Goal: Information Seeking & Learning: Learn about a topic

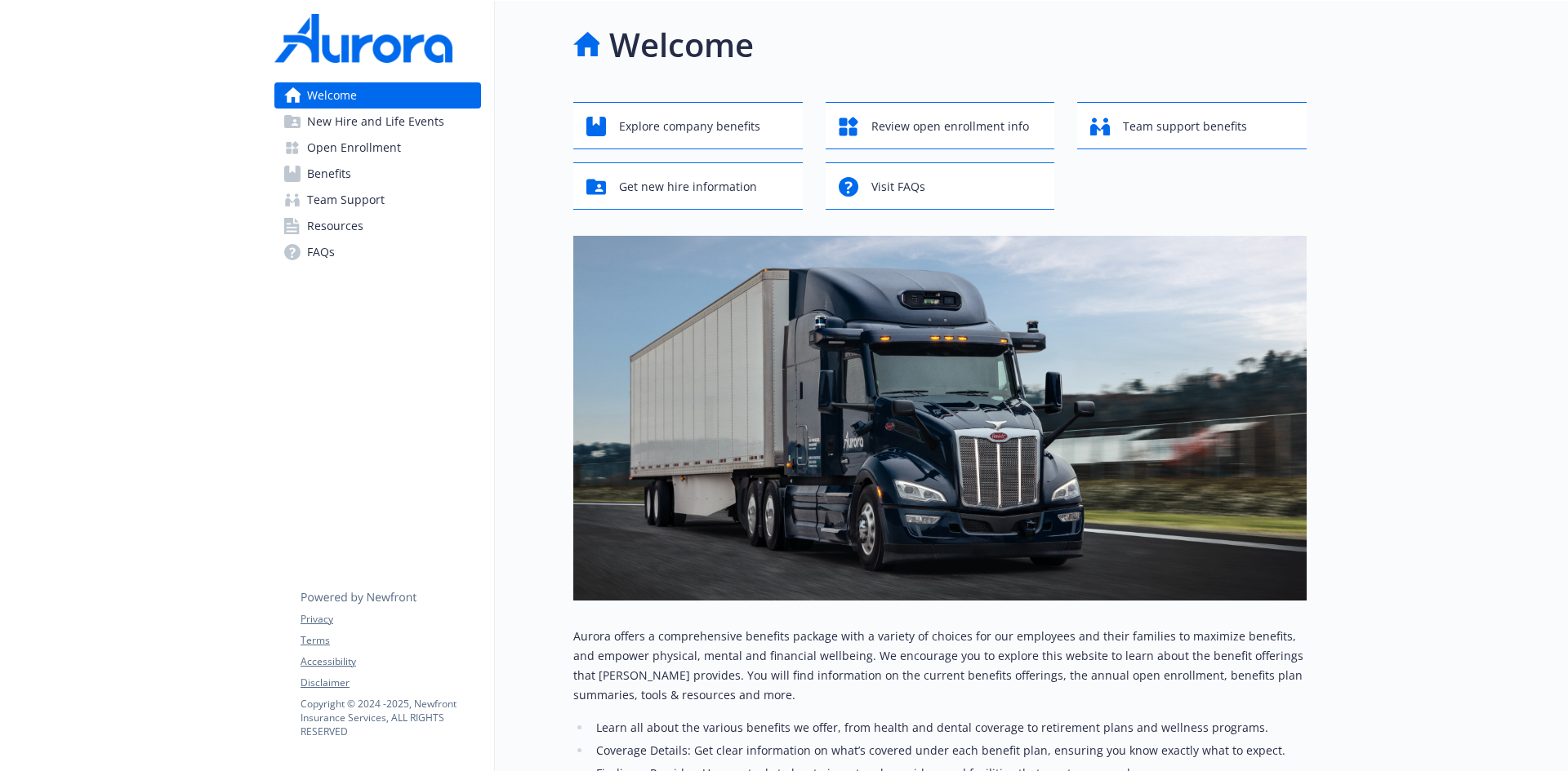
click at [363, 148] on span "Open Enrollment" at bounding box center [354, 148] width 94 height 26
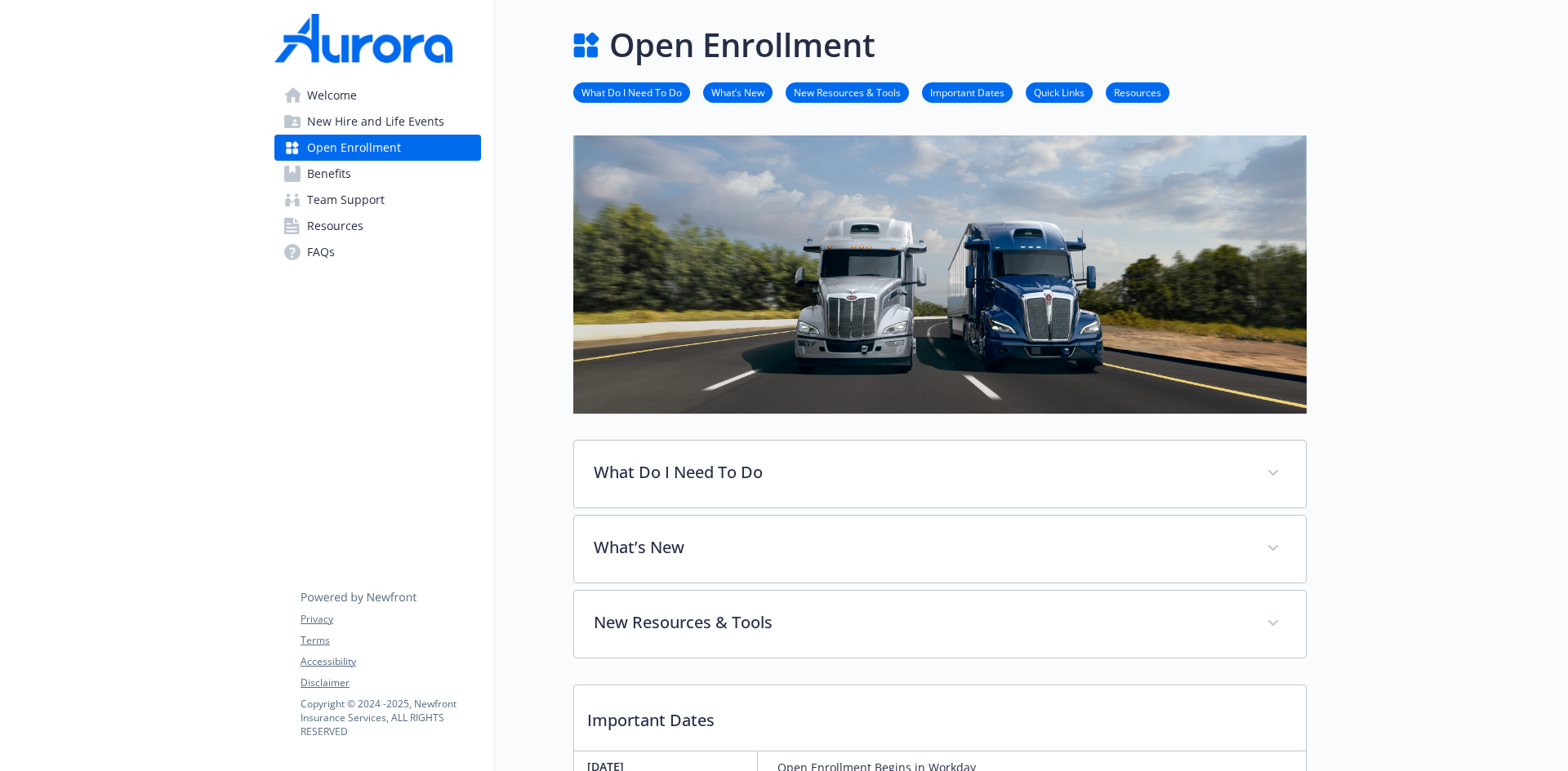
click at [304, 180] on link "Benefits" at bounding box center [377, 174] width 207 height 26
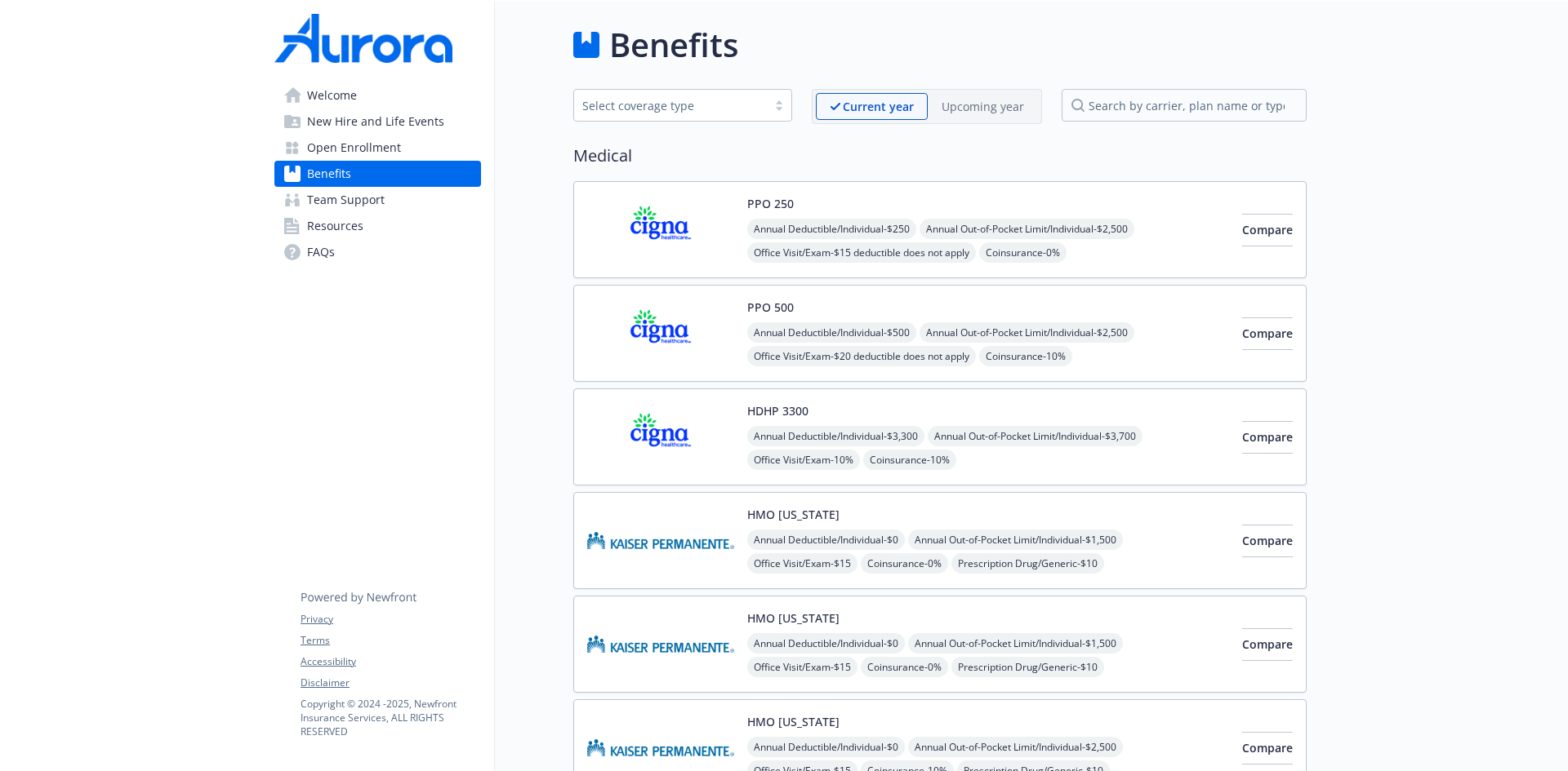
click at [999, 103] on p "Upcoming year" at bounding box center [982, 106] width 83 height 17
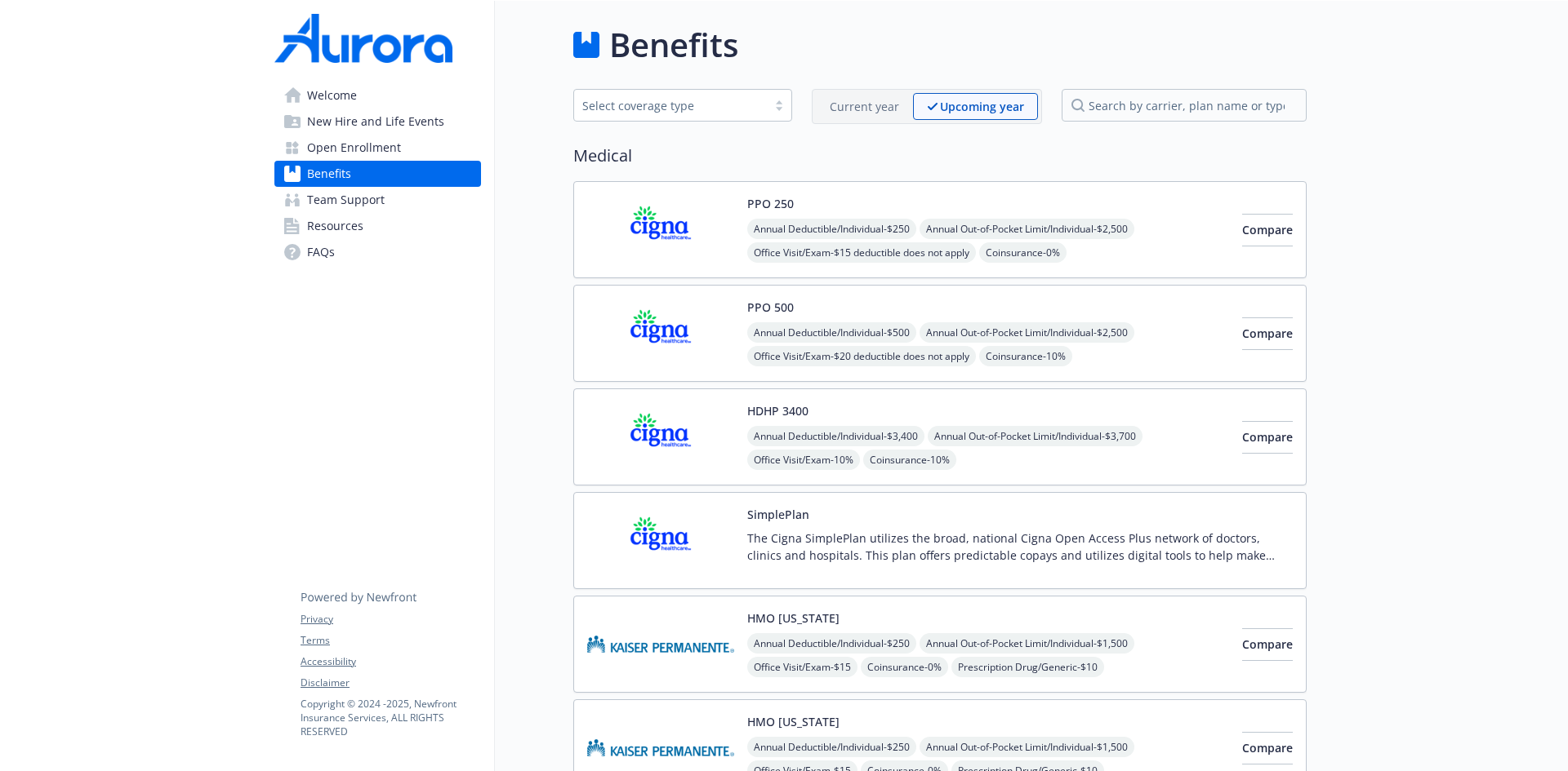
click at [905, 536] on p "The Cigna SimplePlan utilizes the broad, national Cigna Open Access Plus networ…" at bounding box center [1020, 547] width 546 height 34
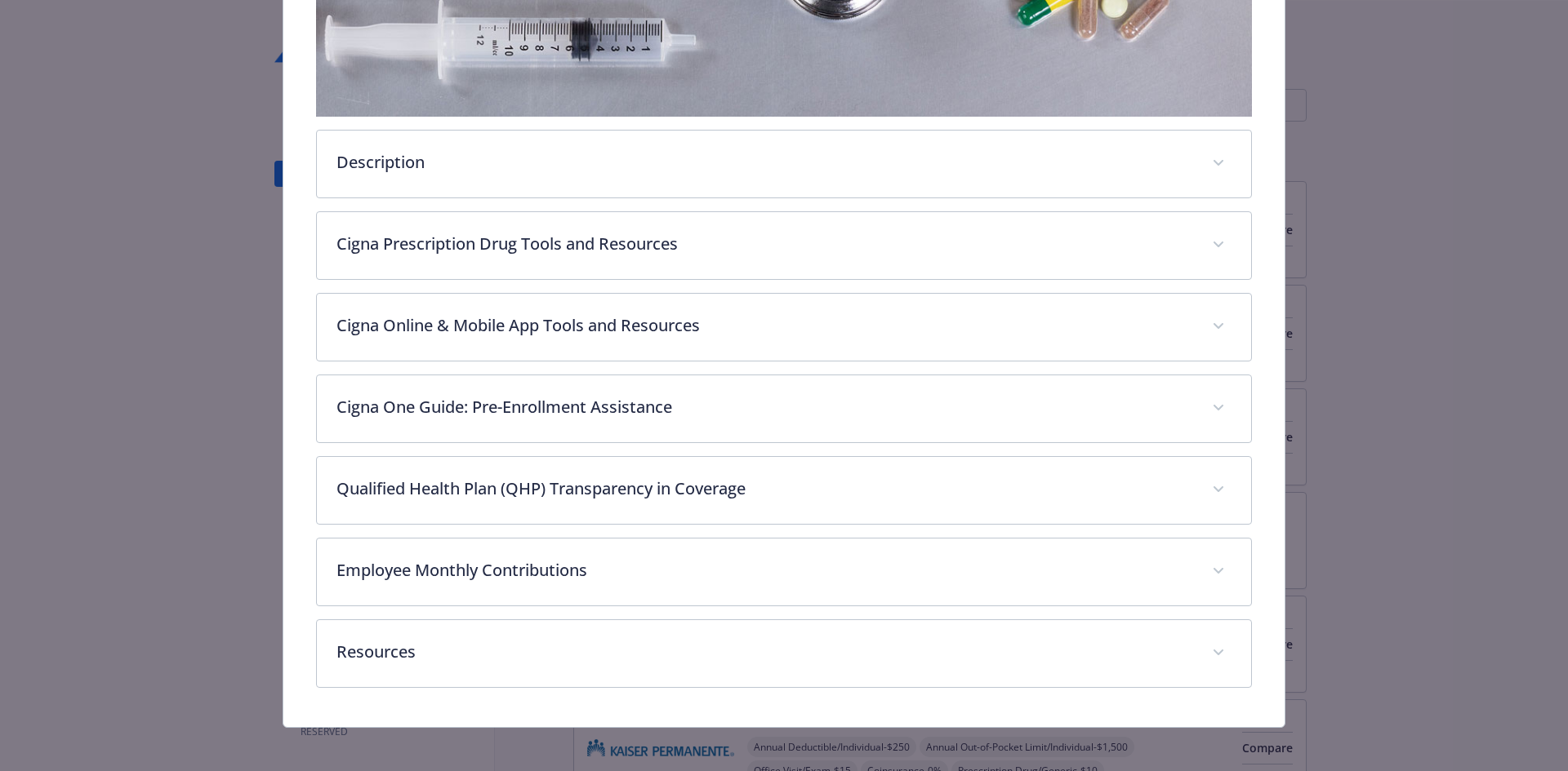
scroll to position [457, 0]
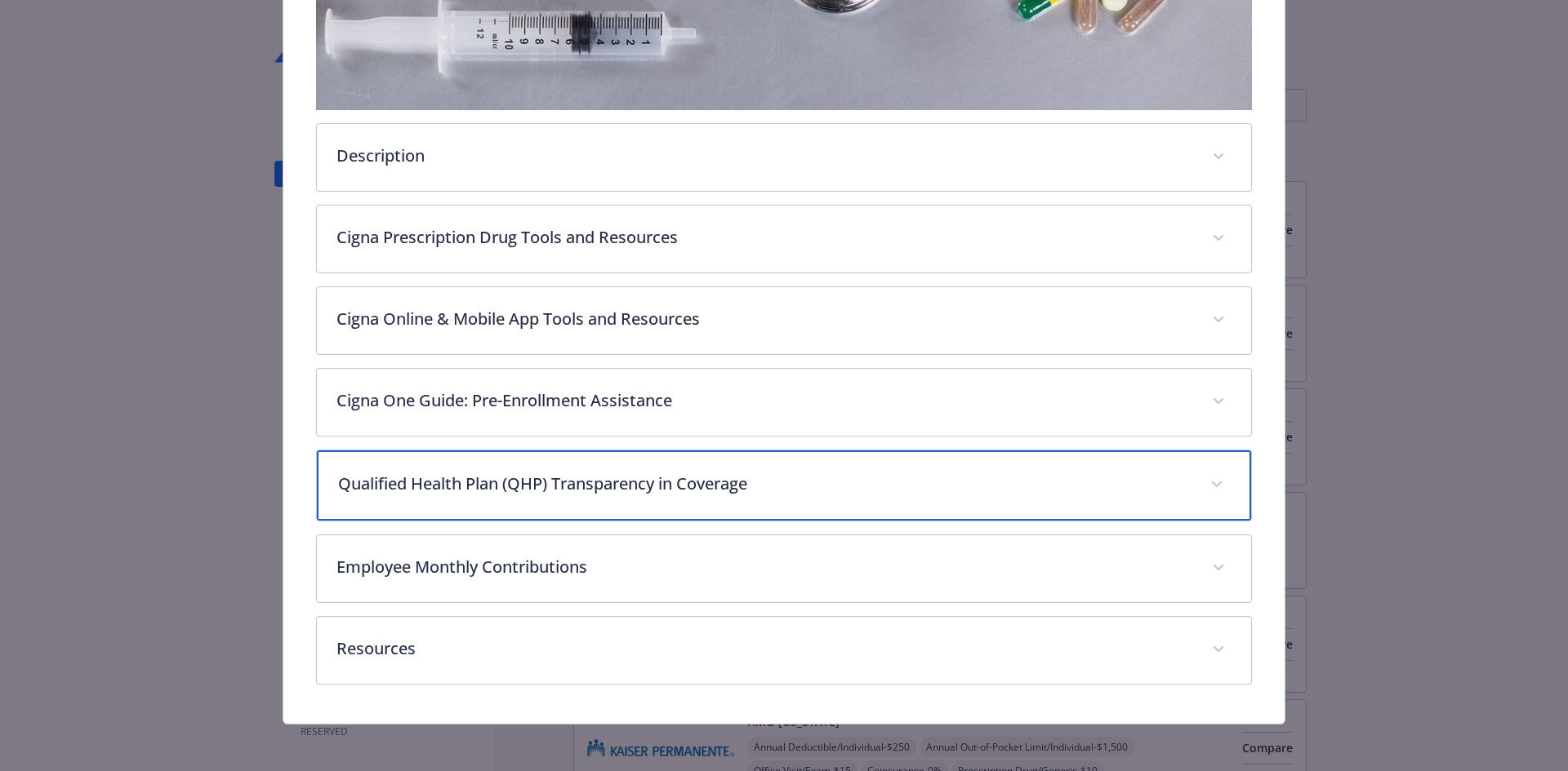
click at [512, 502] on div "Qualified Health Plan (QHP) Transparency in Coverage" at bounding box center [784, 486] width 935 height 71
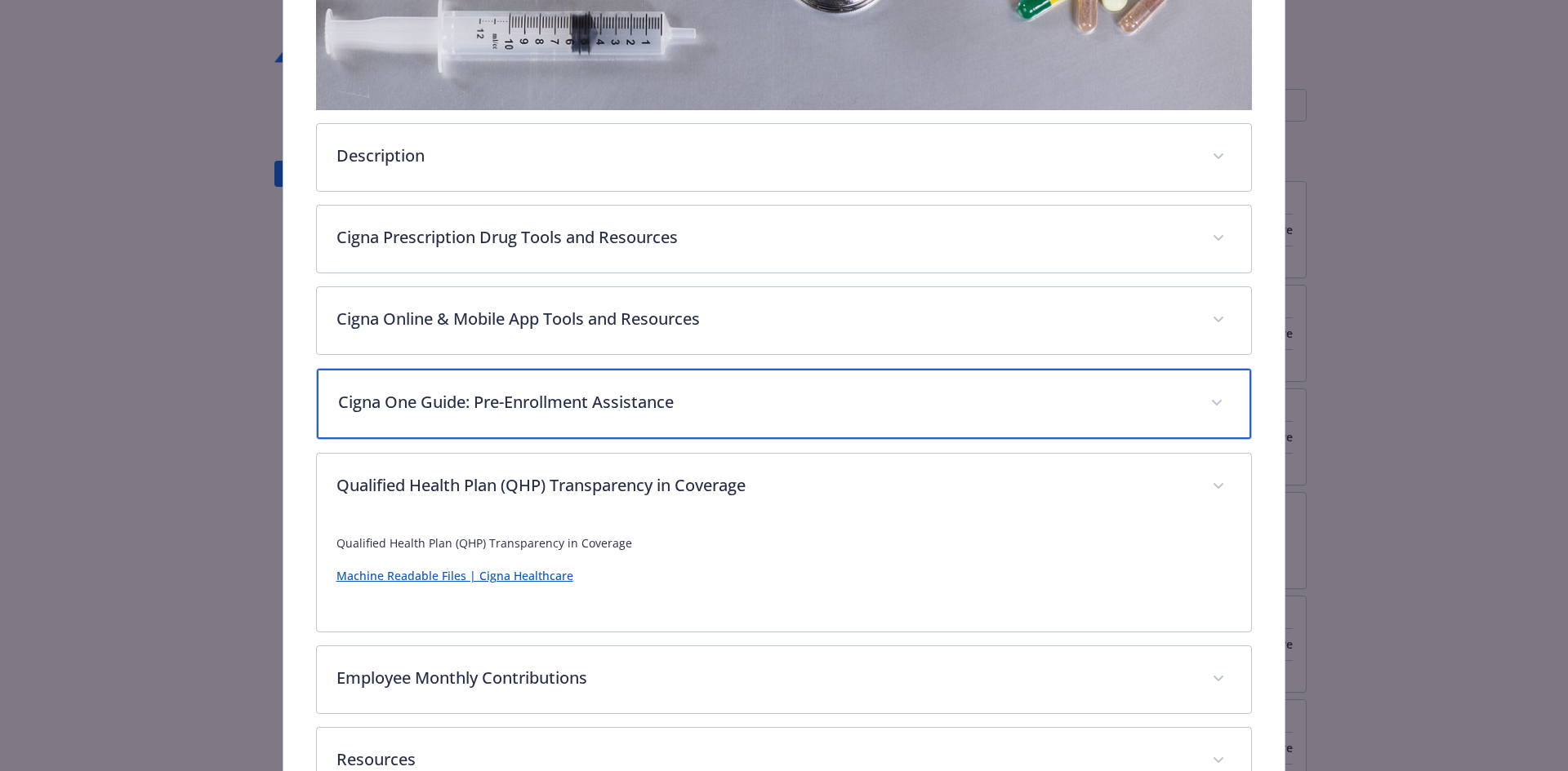
click at [596, 432] on div "Cigna One Guide: Pre-Enrollment Assistance" at bounding box center [784, 404] width 935 height 71
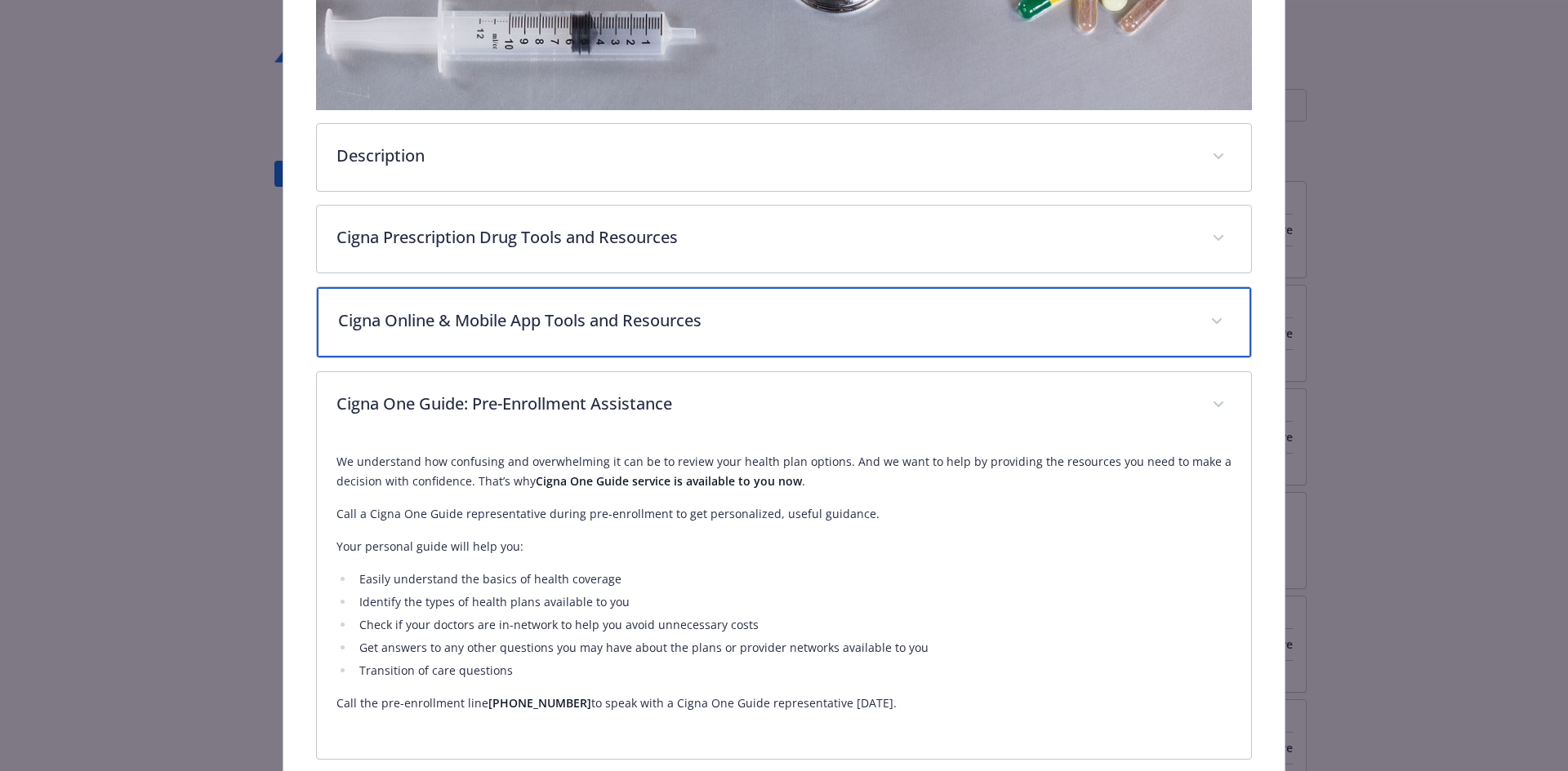
click at [640, 308] on p "Cigna Online & Mobile App Tools and Resources" at bounding box center [765, 321] width 853 height 25
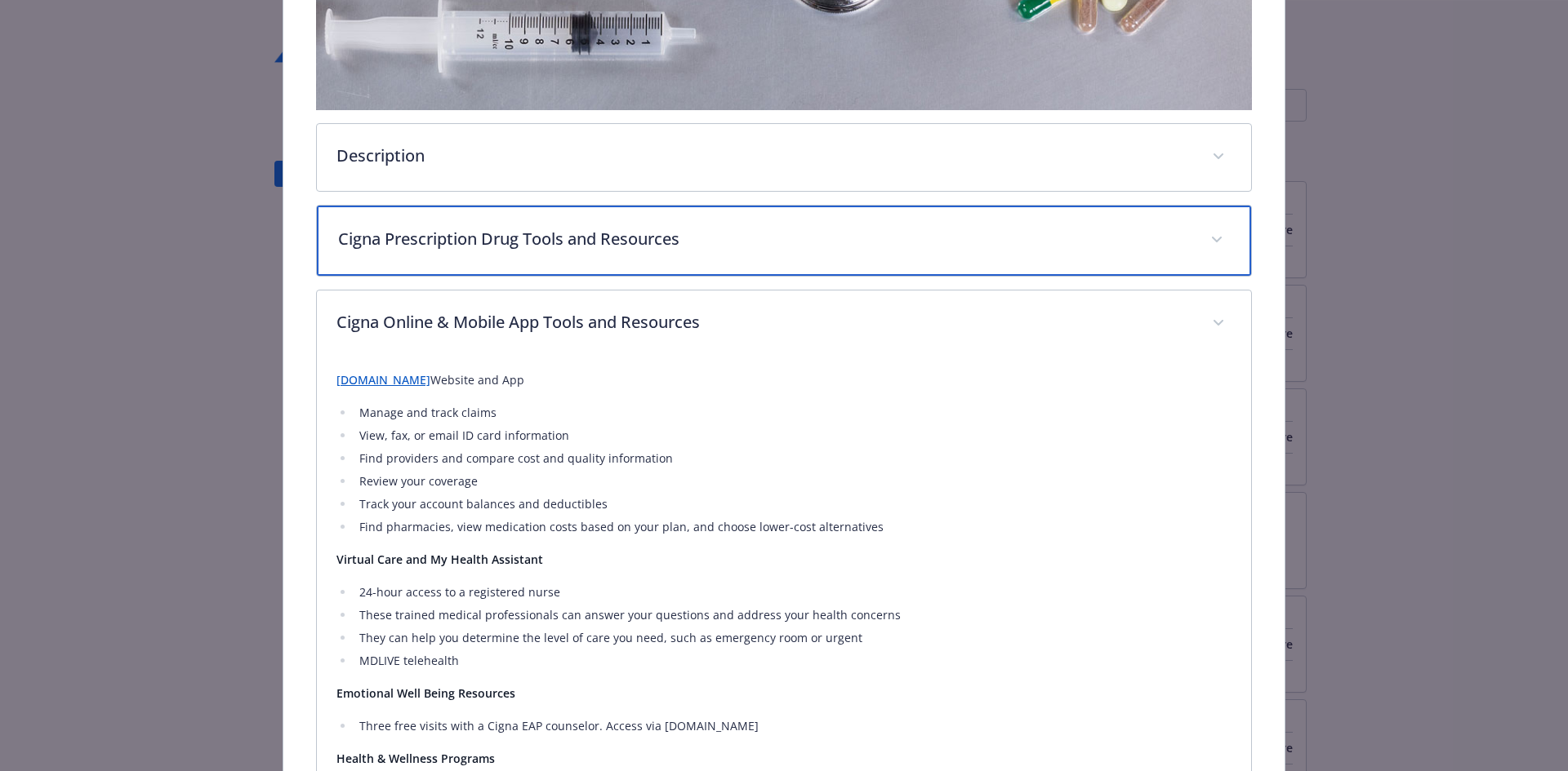
click at [665, 221] on div "Cigna Prescription Drug Tools and Resources" at bounding box center [784, 241] width 935 height 71
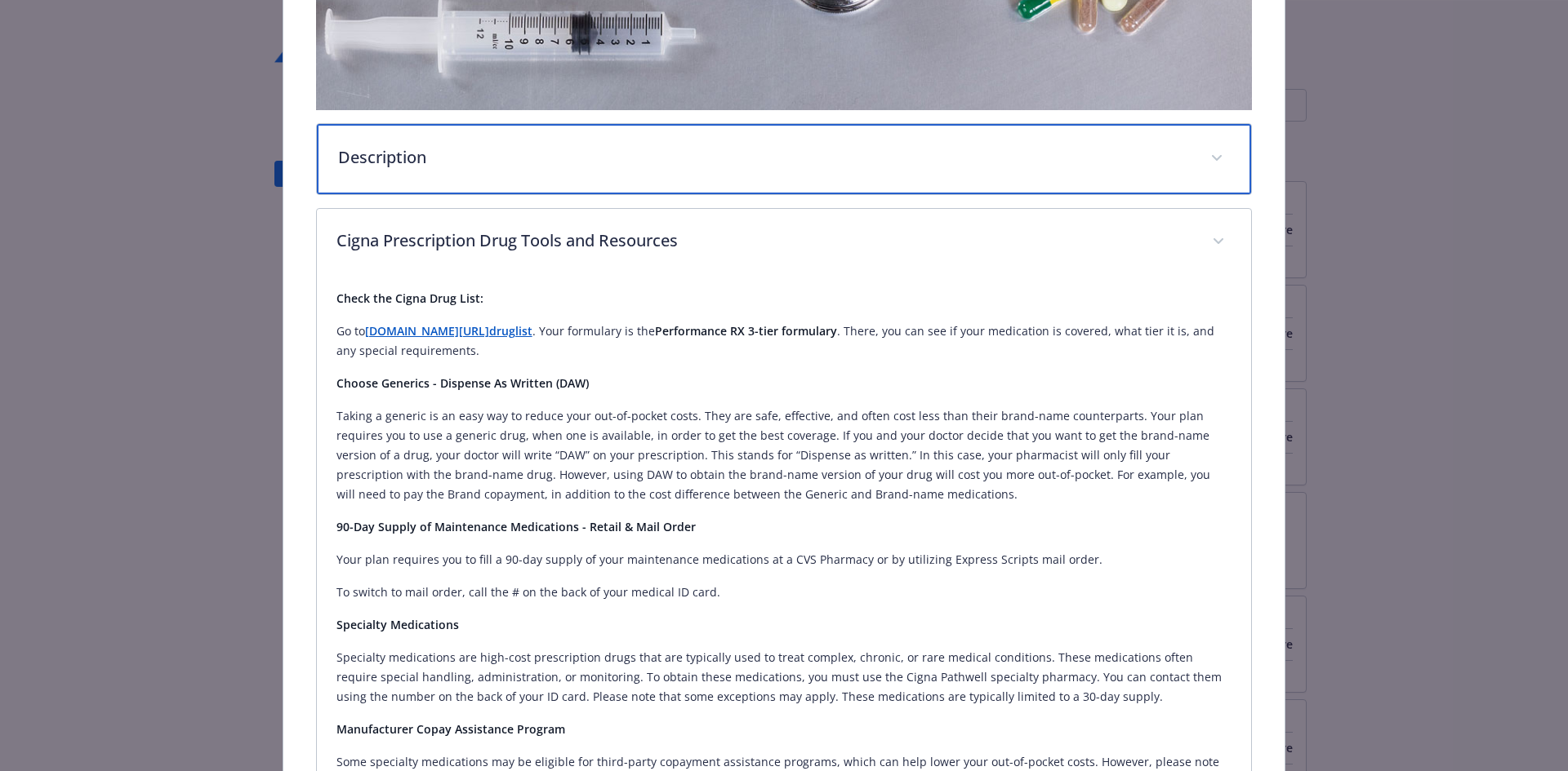
click at [688, 160] on p "Description" at bounding box center [765, 157] width 853 height 25
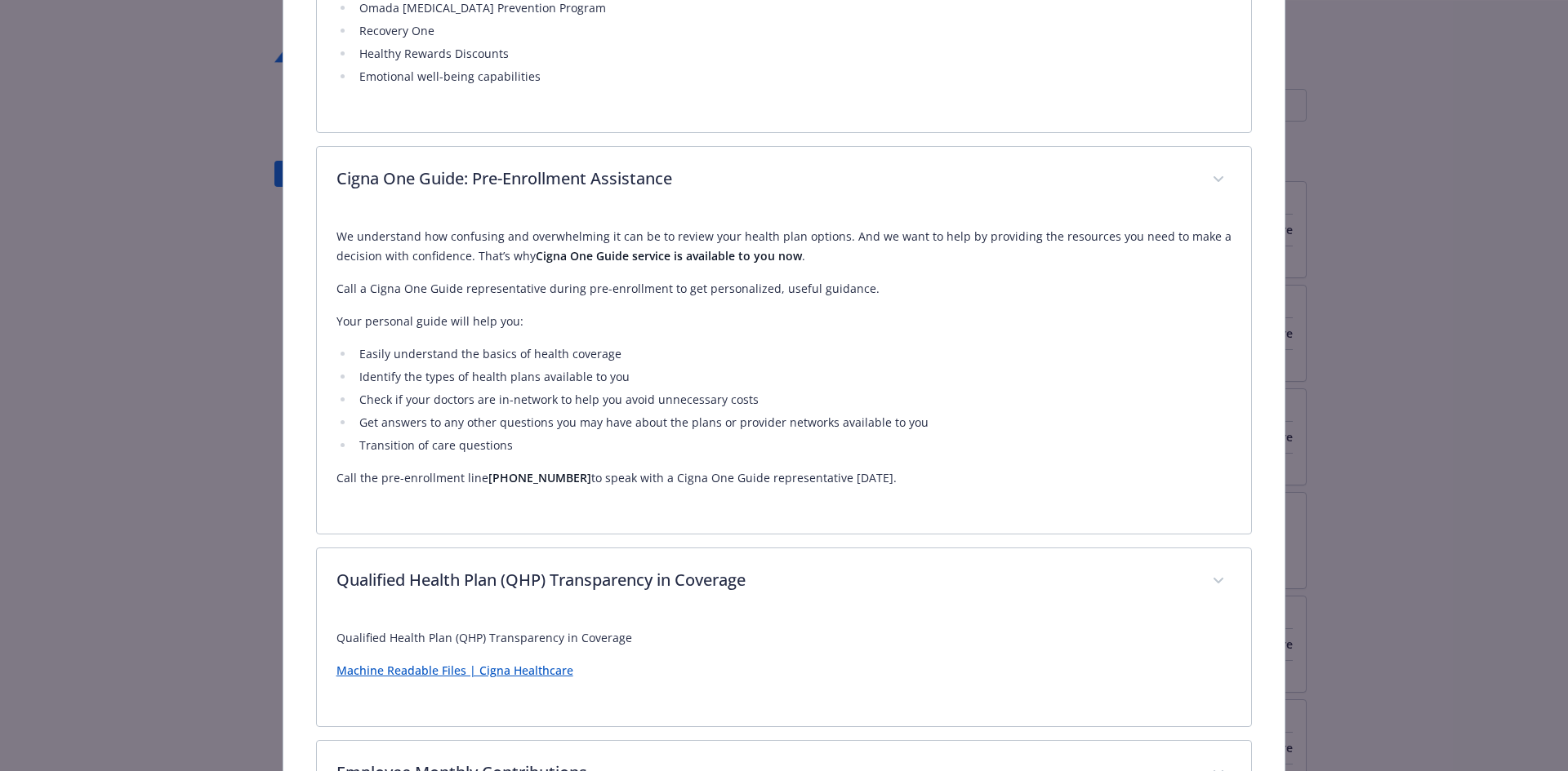
scroll to position [2334, 0]
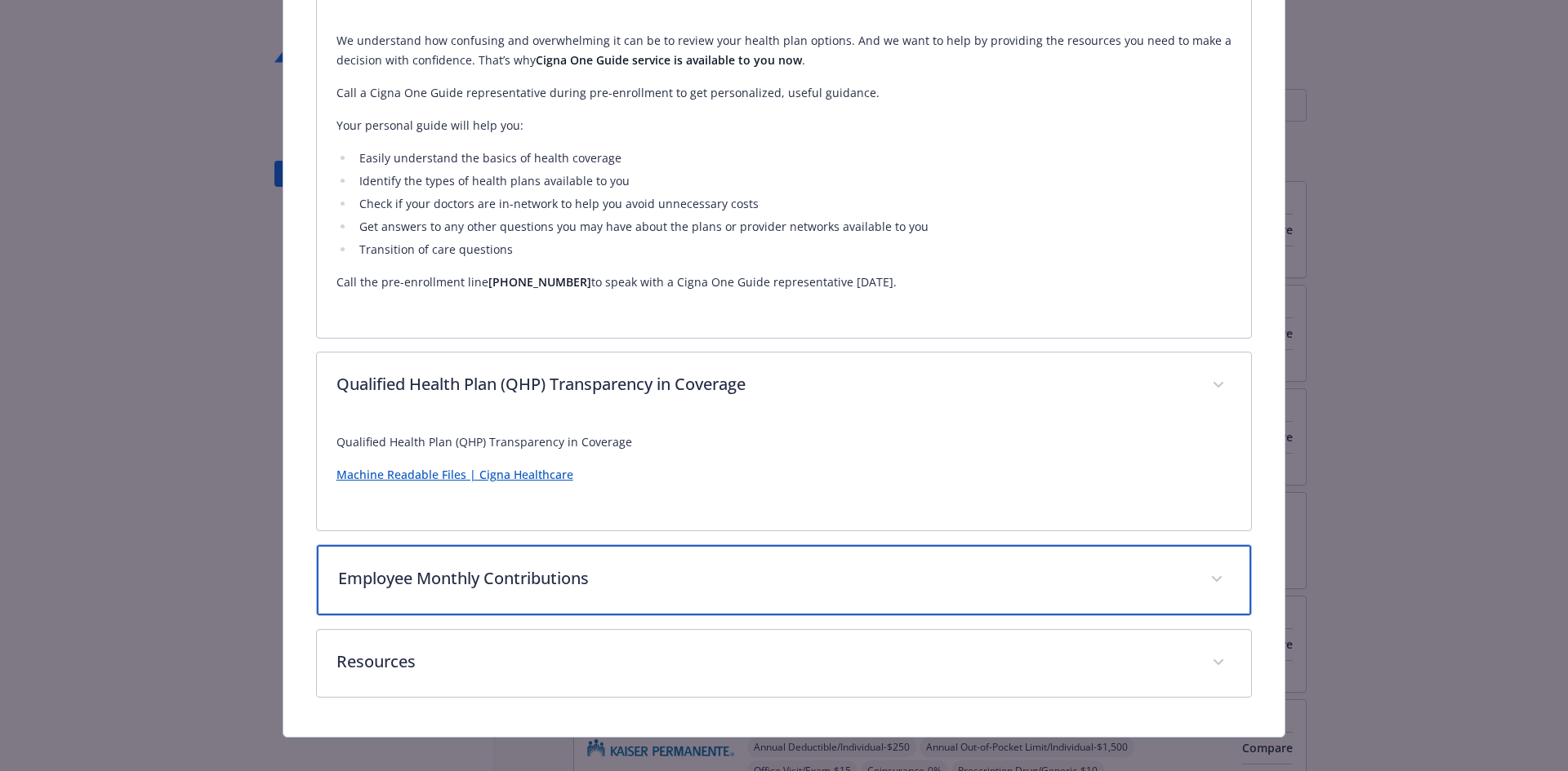
click at [693, 569] on p "Employee Monthly Contributions" at bounding box center [765, 579] width 853 height 25
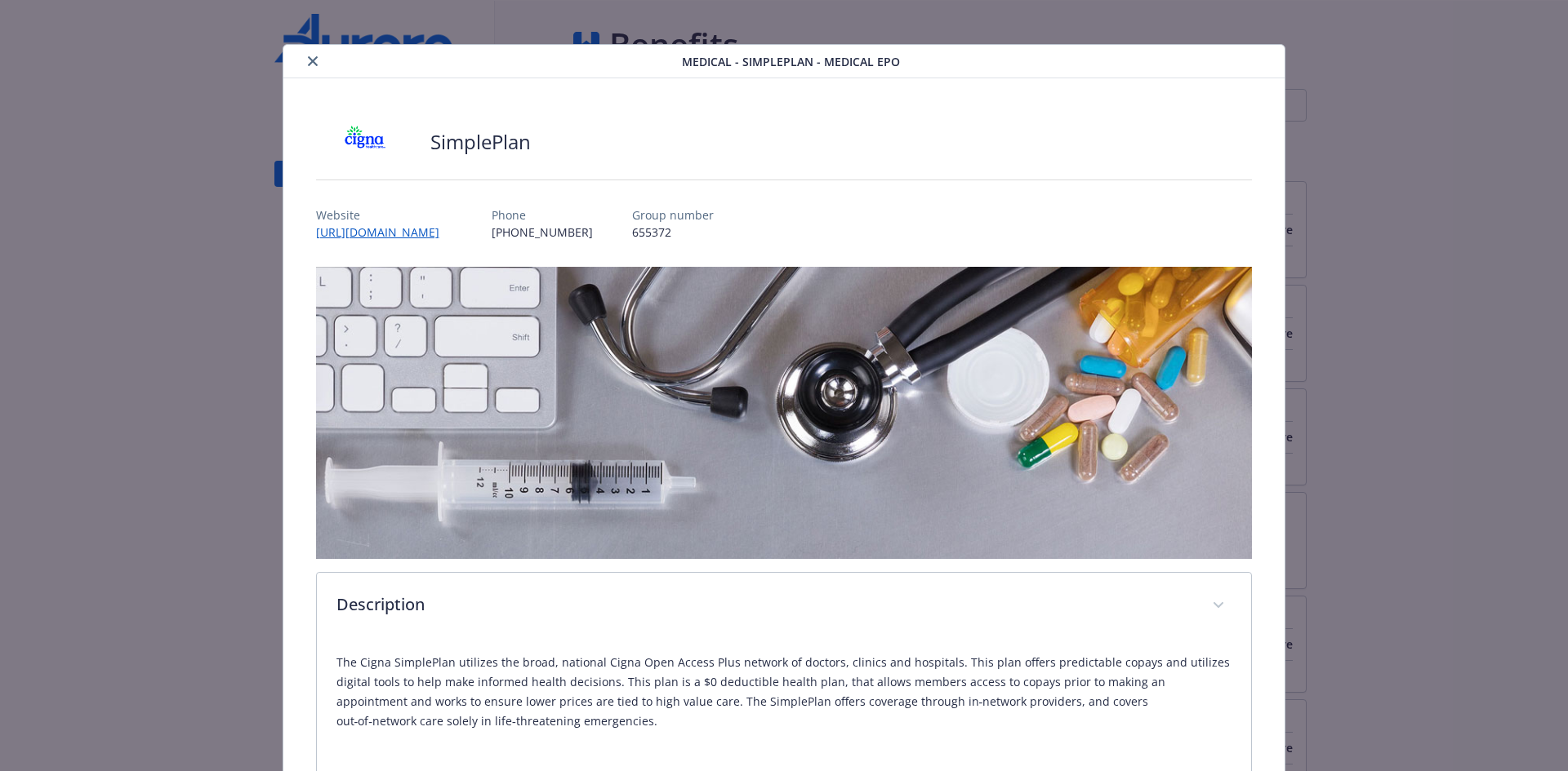
scroll to position [0, 0]
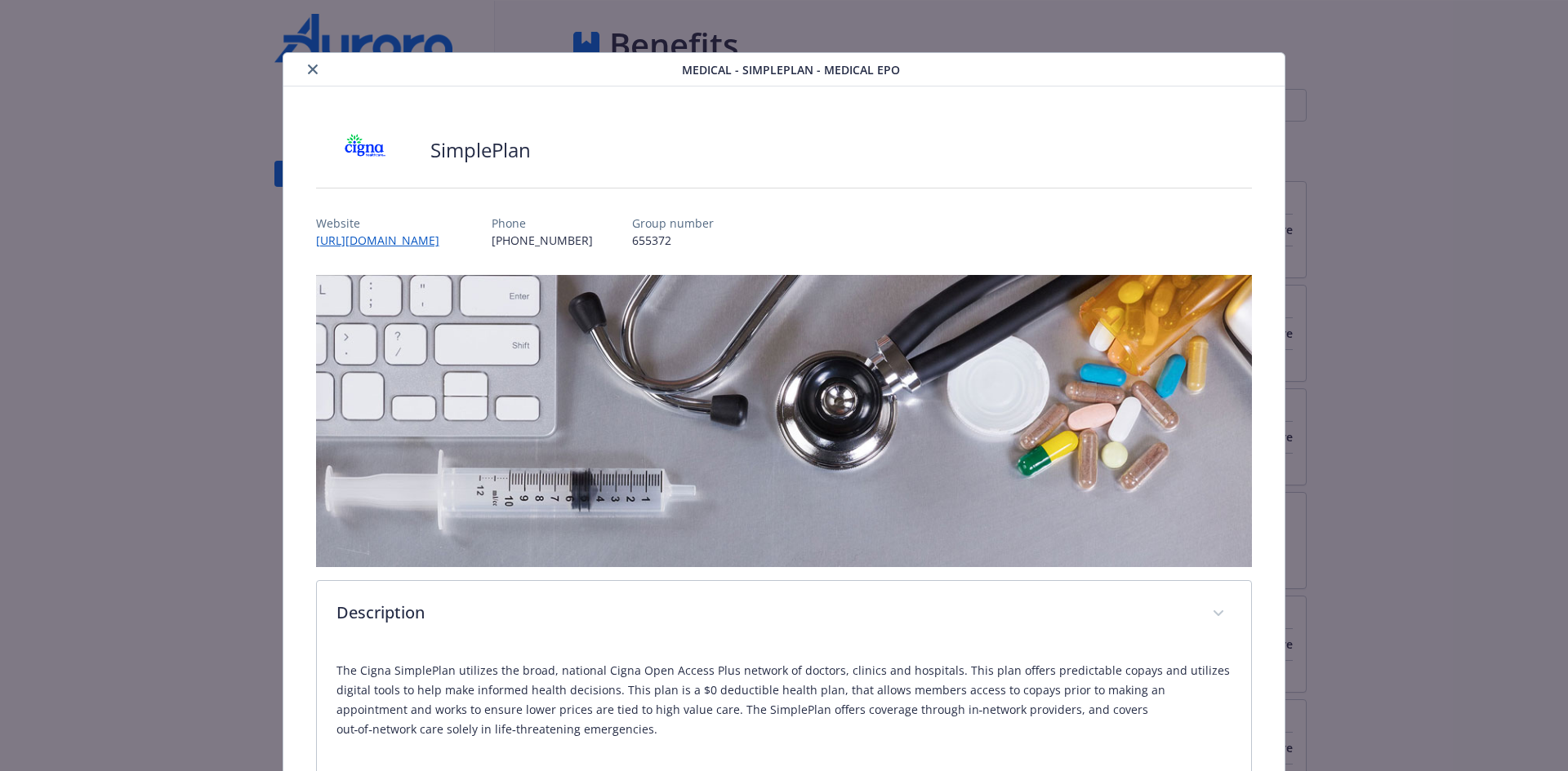
click at [313, 67] on icon "close" at bounding box center [313, 70] width 10 height 10
